Goal: Task Accomplishment & Management: Manage account settings

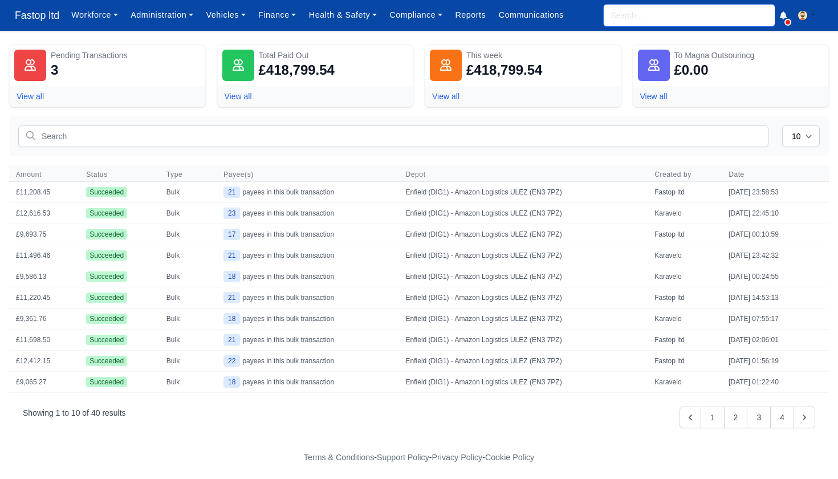
click at [637, 23] on input "search" at bounding box center [689, 16] width 171 height 22
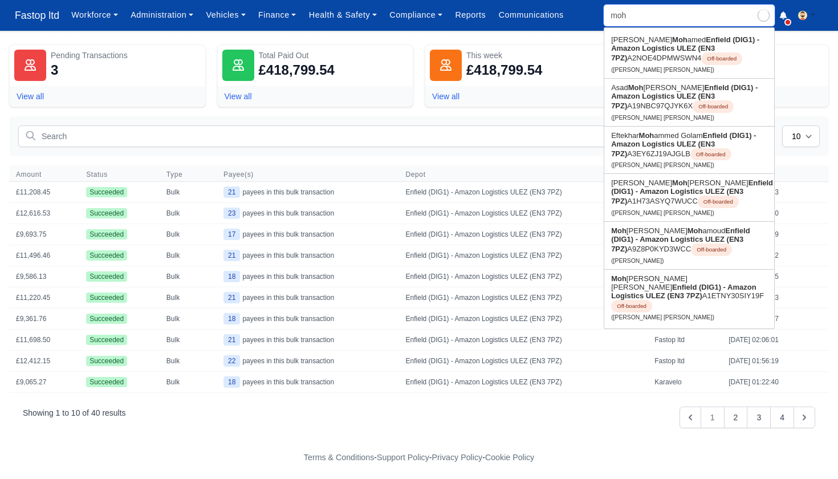
type input "moha"
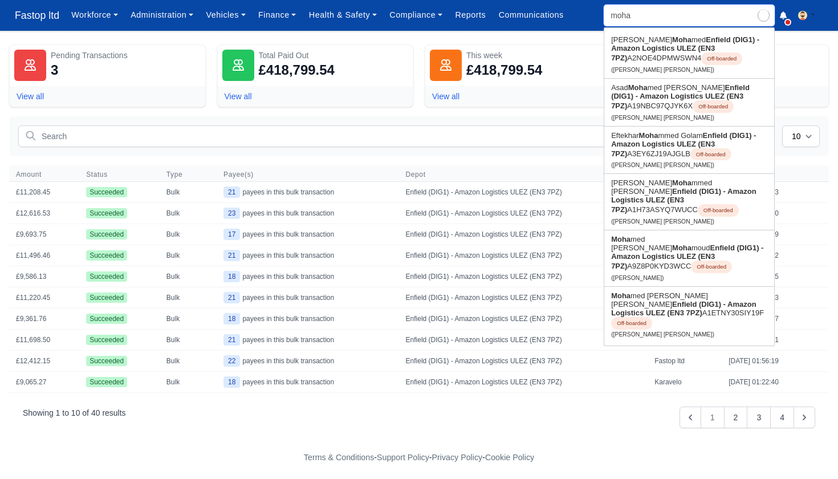
type input "[PERSON_NAME]"
type input "moha"
click at [285, 19] on link "Finance" at bounding box center [277, 15] width 51 height 22
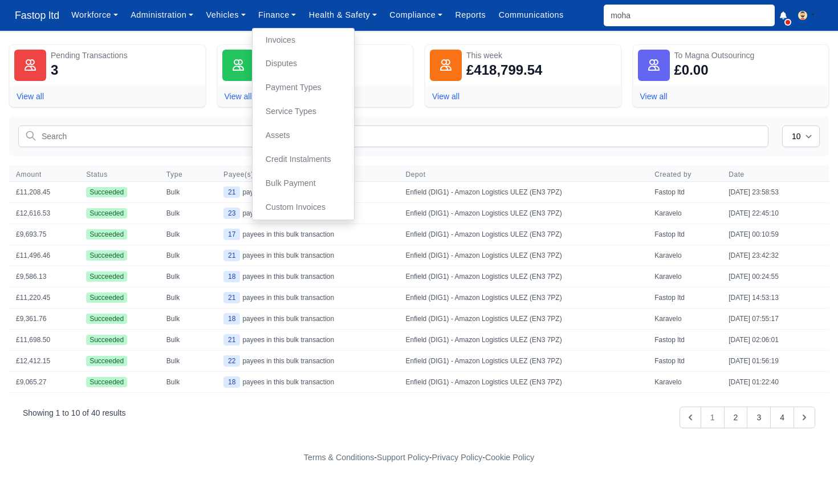
click at [293, 42] on link "Invoices" at bounding box center [303, 41] width 92 height 24
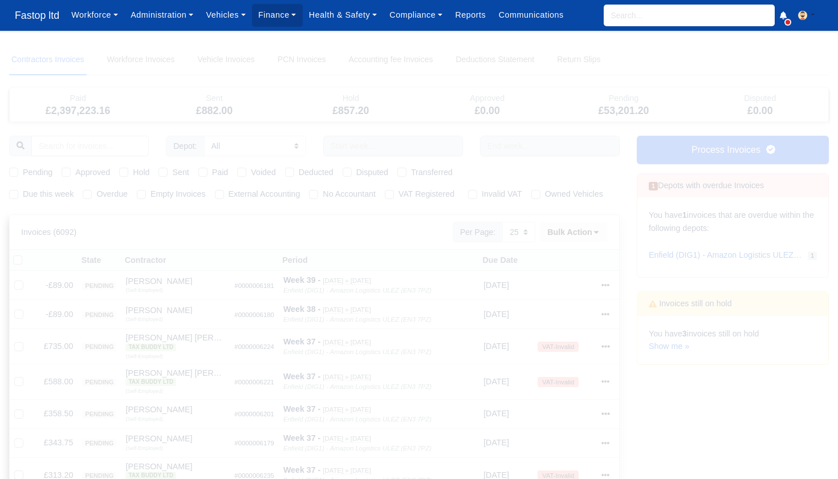
select select "25"
click at [663, 344] on link "Show me »" at bounding box center [669, 346] width 40 height 9
click at [607, 354] on icon at bounding box center [605, 350] width 8 height 8
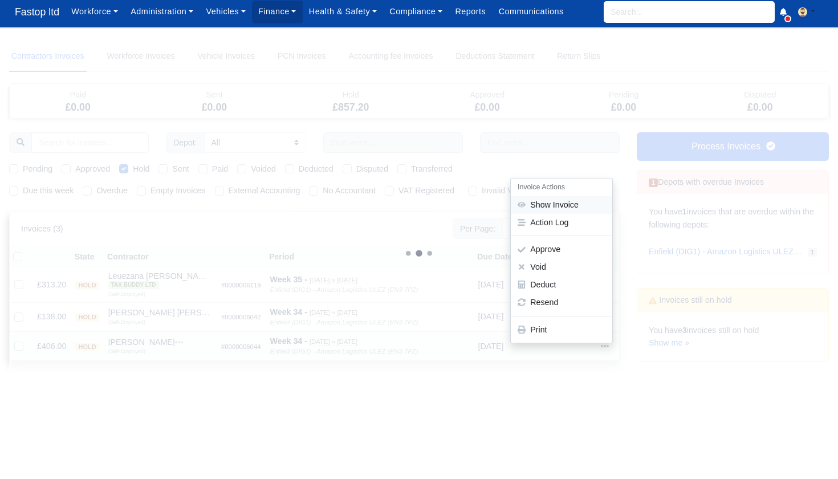
scroll to position [3, 0]
click at [574, 213] on link "Show Invoice" at bounding box center [561, 205] width 101 height 18
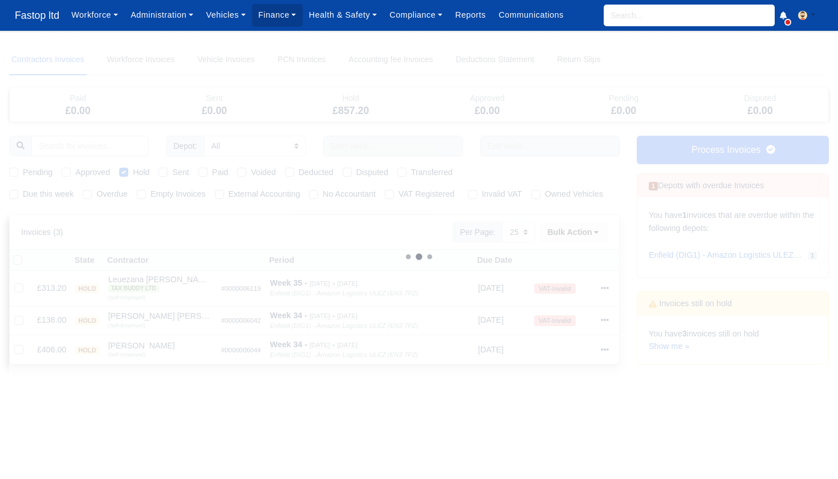
select select "25"
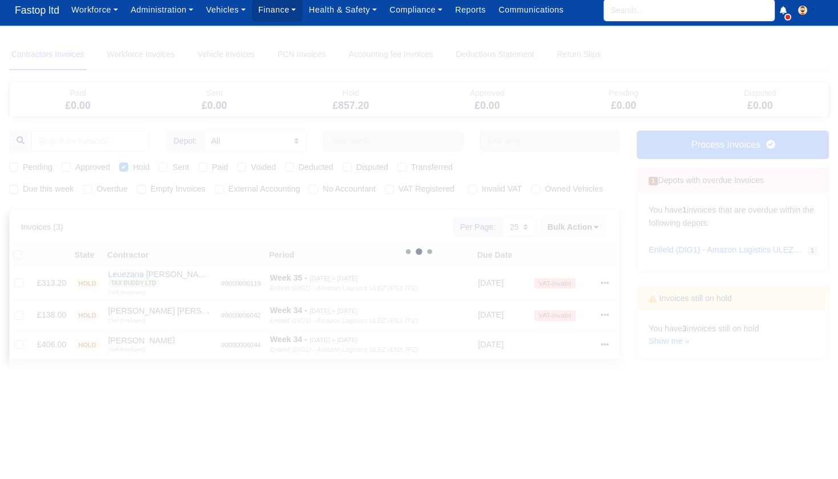
click at [632, 11] on input "search" at bounding box center [689, 10] width 171 height 22
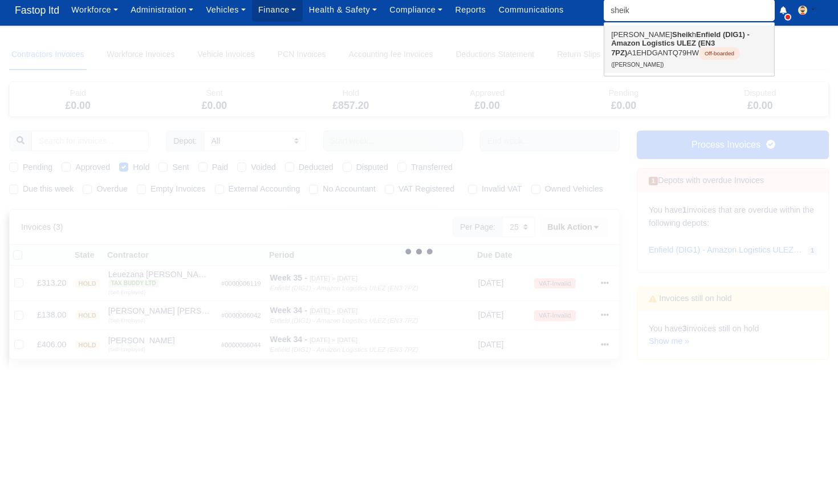
click at [648, 36] on link "Mohammed Ali Sheik h Enfield (DIG1) - Amazon Logistics ULEZ (EN3 7PZ) A1EHDGANT…" at bounding box center [689, 49] width 170 height 47
type input "Mohammed Ali Sheikh"
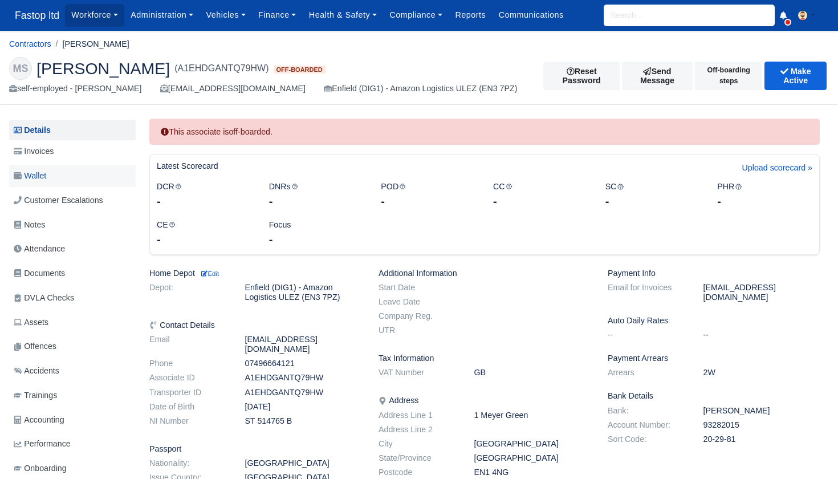
click at [43, 172] on span "Wallet" at bounding box center [30, 175] width 33 height 13
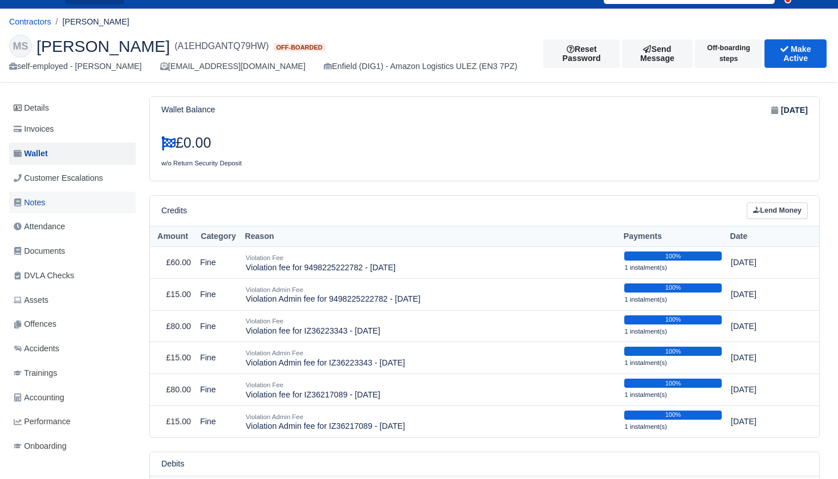
scroll to position [32, 0]
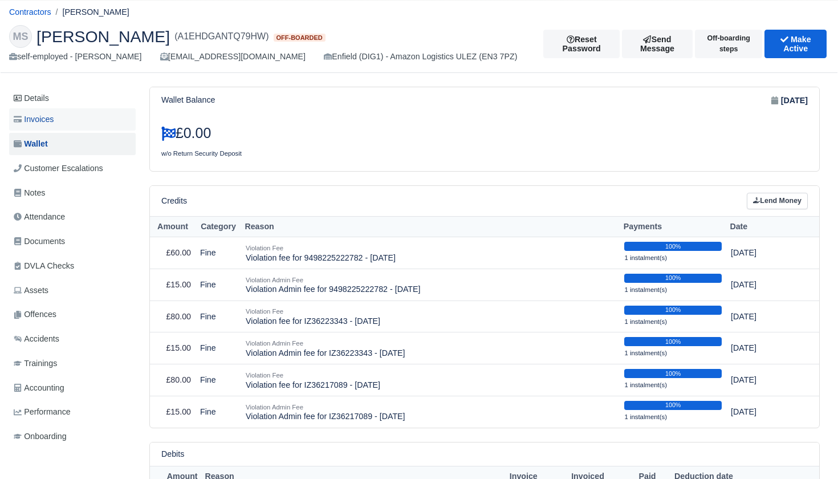
click at [45, 120] on span "Invoices" at bounding box center [34, 119] width 40 height 13
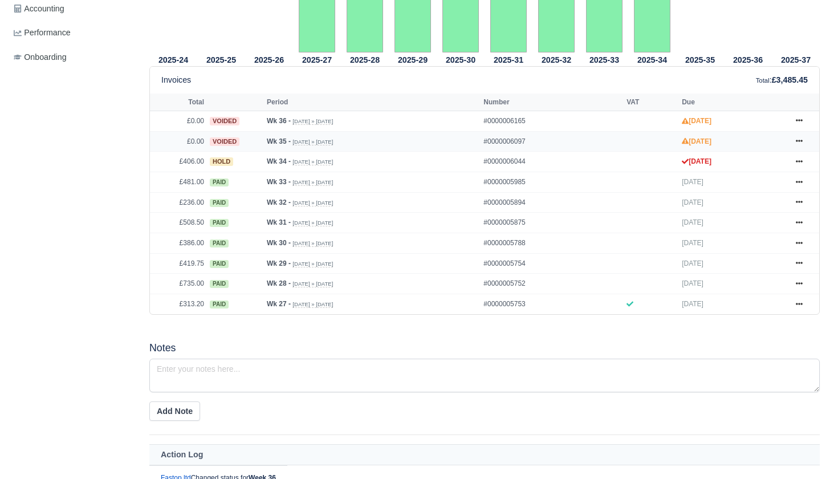
scroll to position [409, 0]
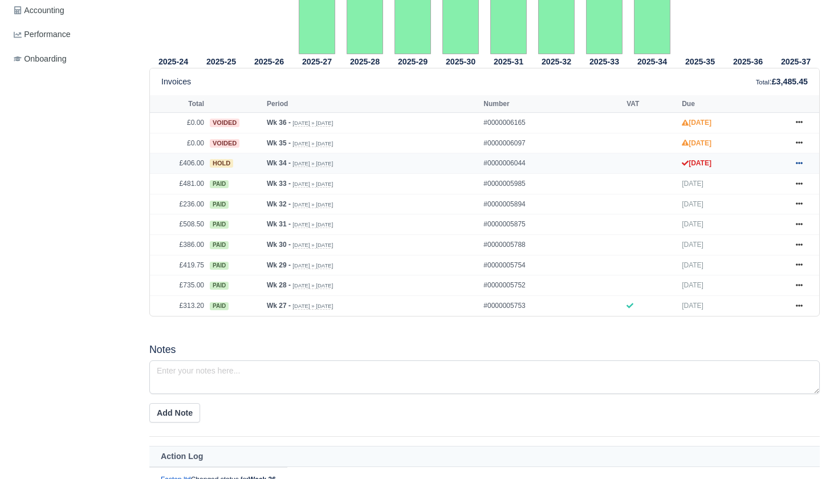
click at [798, 166] on icon at bounding box center [799, 163] width 7 height 7
click at [759, 220] on link "Approve" at bounding box center [756, 208] width 101 height 24
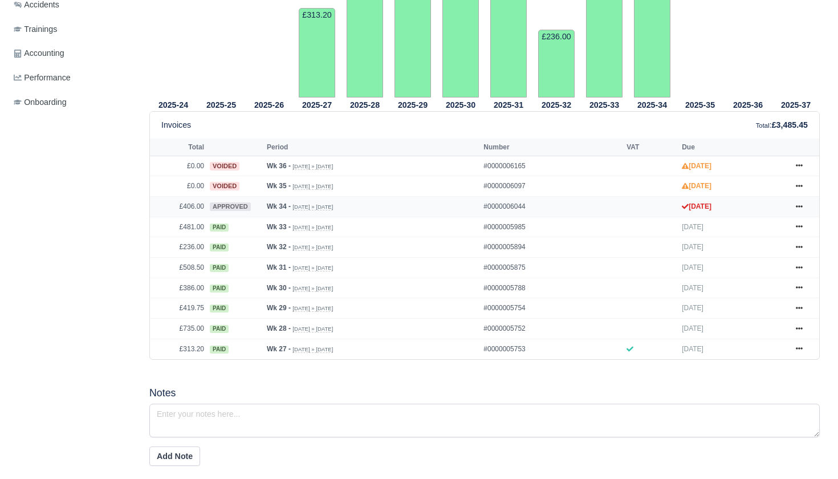
scroll to position [389, 0]
click at [798, 209] on icon at bounding box center [799, 205] width 7 height 7
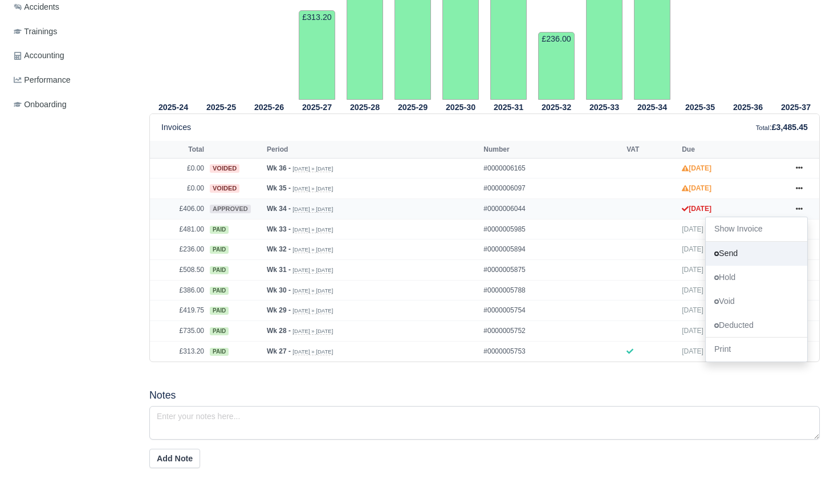
scroll to position [386, 1]
click at [754, 266] on link "Send" at bounding box center [756, 254] width 101 height 24
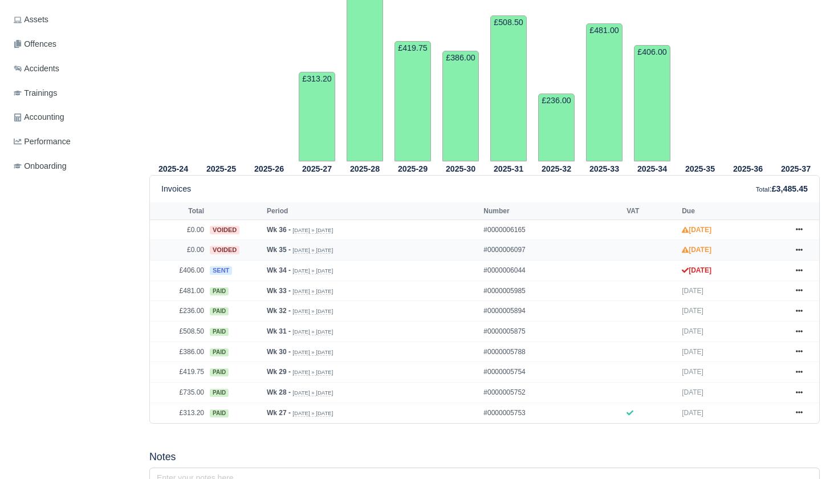
scroll to position [355, 0]
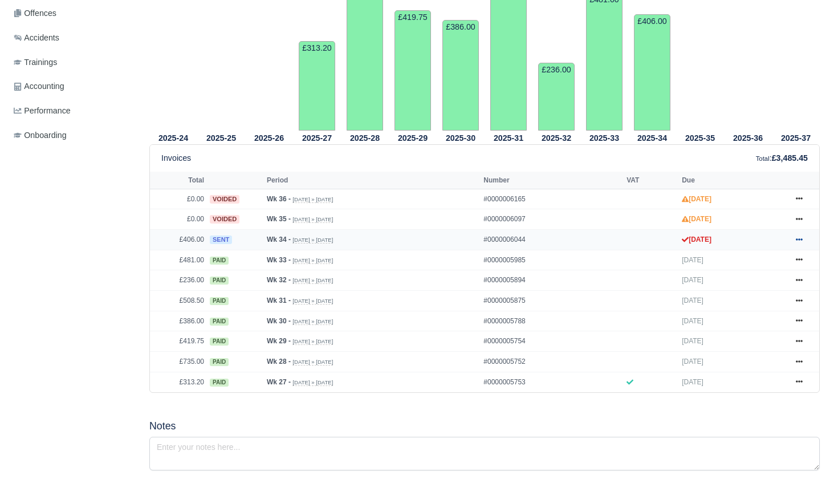
click at [797, 243] on icon at bounding box center [799, 239] width 7 height 7
click at [776, 272] on link "Show Invoice" at bounding box center [756, 260] width 101 height 24
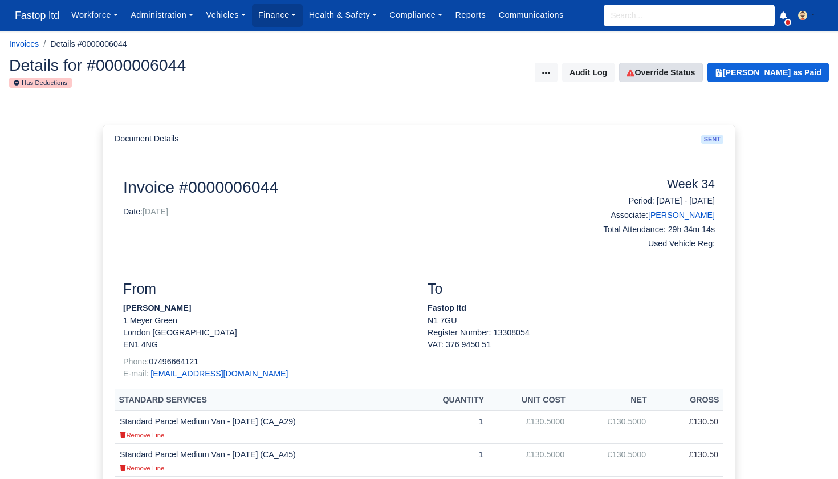
click at [689, 76] on link "Override Status" at bounding box center [660, 72] width 83 height 19
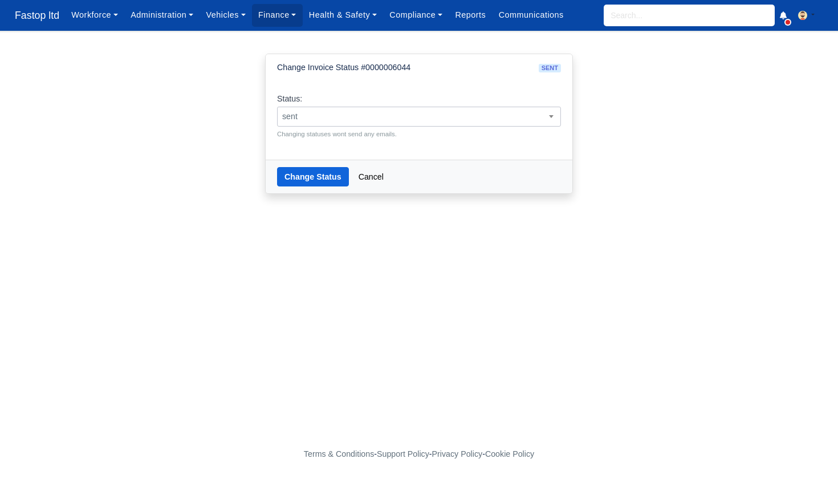
click at [477, 121] on span "sent" at bounding box center [419, 116] width 283 height 14
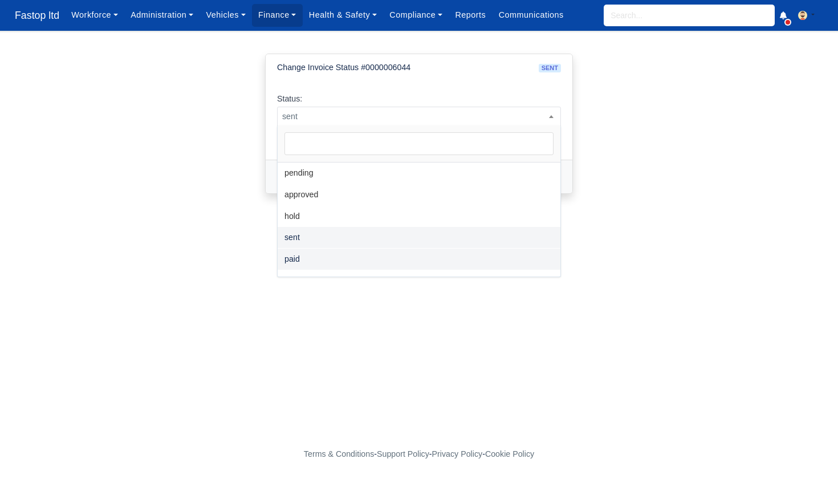
select select "paid"
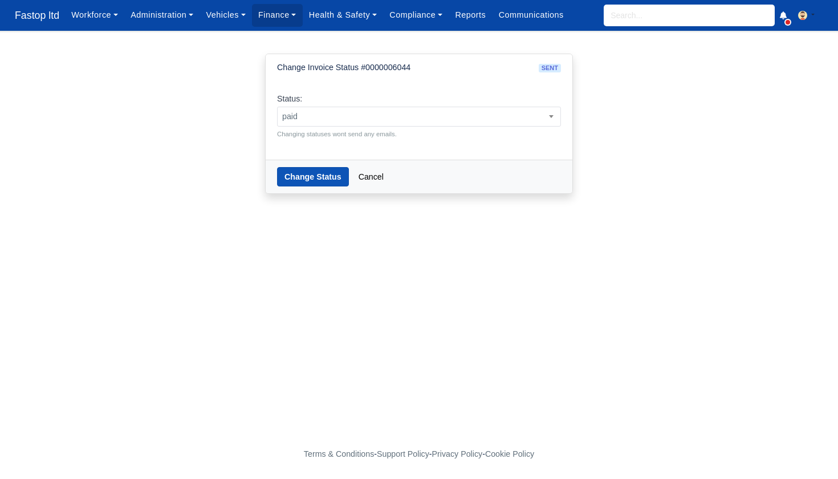
click at [312, 172] on button "Change Status" at bounding box center [313, 176] width 72 height 19
